Goal: Task Accomplishment & Management: Manage account settings

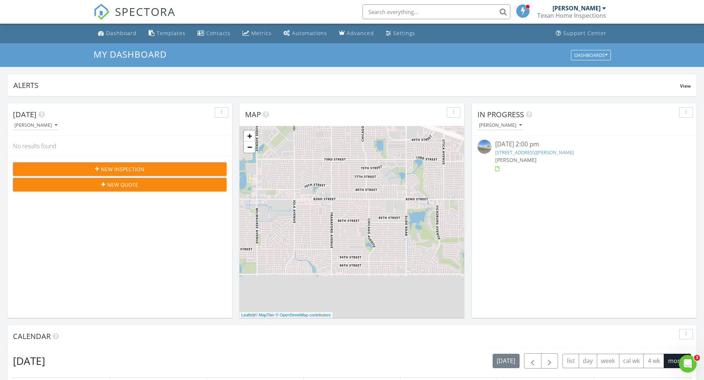
click at [560, 148] on div "08/26/25 2:00 pm" at bounding box center [585, 144] width 178 height 9
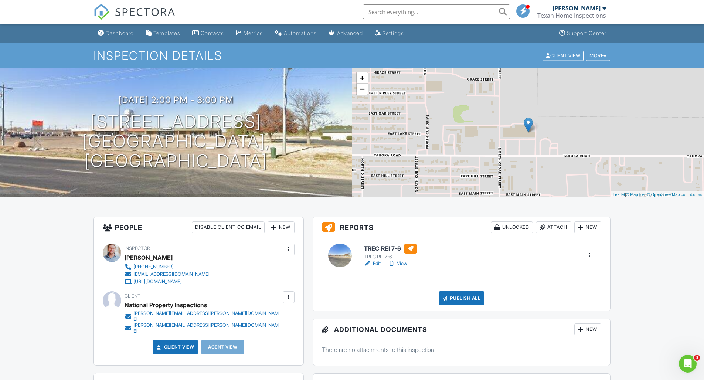
click at [375, 266] on link "Edit" at bounding box center [372, 263] width 17 height 7
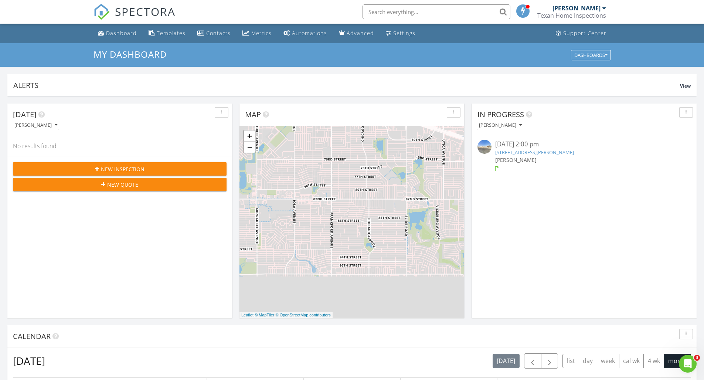
click at [562, 149] on link "1407 Tahoka Rd, Brownfield, TX 79316" at bounding box center [535, 152] width 79 height 7
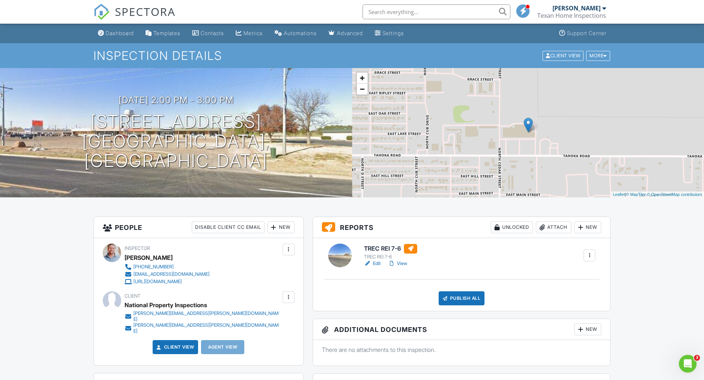
click at [376, 263] on link "Edit" at bounding box center [372, 263] width 17 height 7
